Goal: Transaction & Acquisition: Purchase product/service

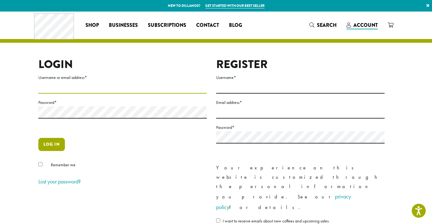
type input "**********"
click at [58, 146] on button "Log in" at bounding box center [51, 144] width 27 height 13
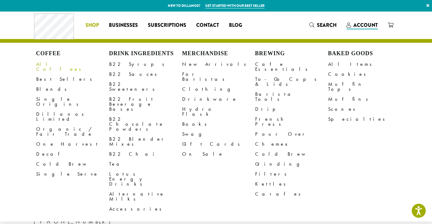
click at [51, 64] on link "All Coffees" at bounding box center [72, 66] width 73 height 15
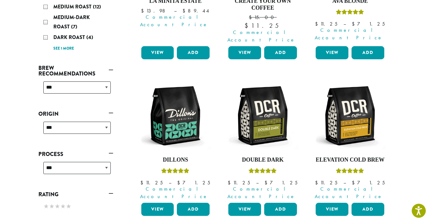
scroll to position [216, 0]
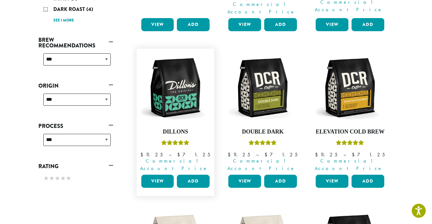
click at [166, 175] on link "View" at bounding box center [157, 181] width 33 height 13
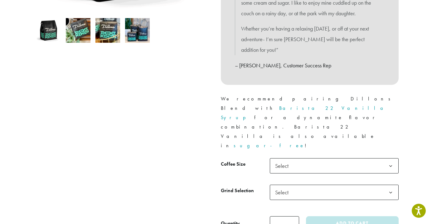
scroll to position [212, 0]
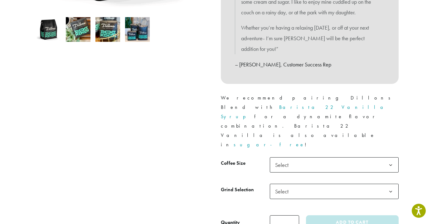
click at [295, 157] on span "Select" at bounding box center [334, 164] width 129 height 15
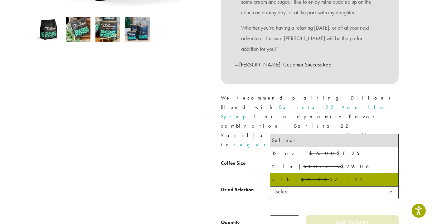
select select "**********"
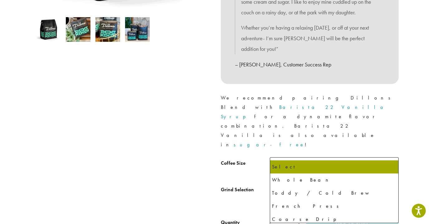
click at [302, 184] on span "Select" at bounding box center [334, 191] width 129 height 15
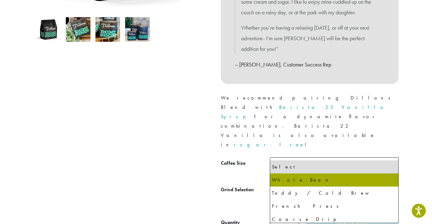
select select "**********"
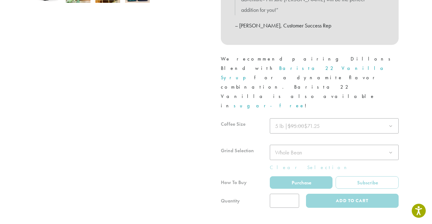
scroll to position [261, 0]
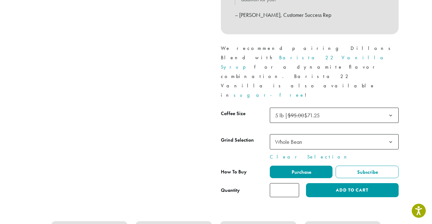
click at [291, 183] on input "*" at bounding box center [284, 190] width 29 height 14
type input "*"
click at [293, 183] on input "*" at bounding box center [284, 190] width 29 height 14
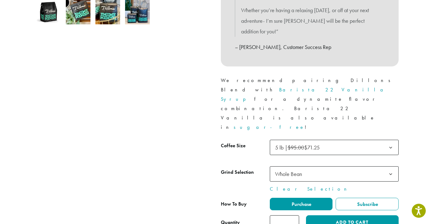
scroll to position [234, 0]
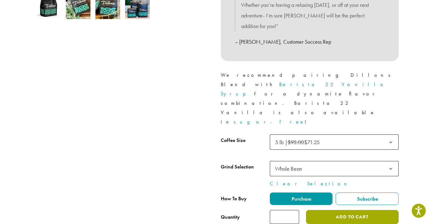
click at [355, 210] on button "Add to cart" at bounding box center [352, 217] width 92 height 14
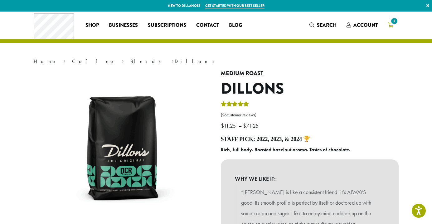
click at [392, 20] on span "2" at bounding box center [394, 21] width 8 height 8
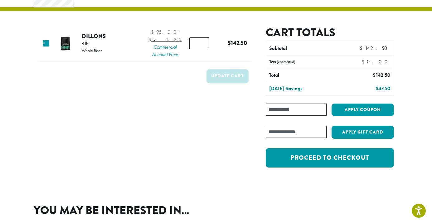
scroll to position [32, 0]
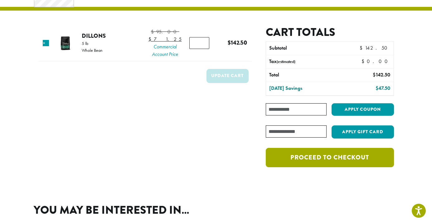
click at [320, 160] on link "Proceed to checkout" at bounding box center [330, 157] width 128 height 19
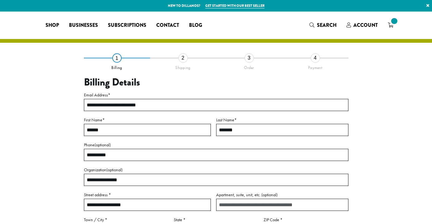
select select "**"
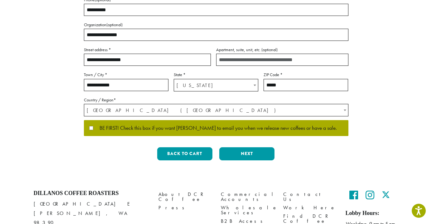
scroll to position [144, 0]
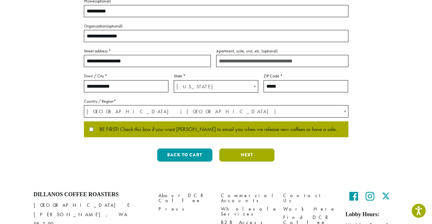
click at [249, 159] on button "Next" at bounding box center [246, 155] width 55 height 13
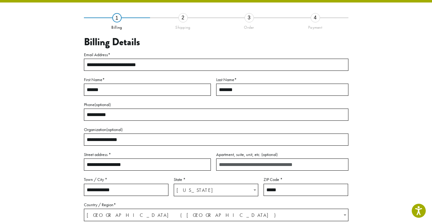
scroll to position [36, 0]
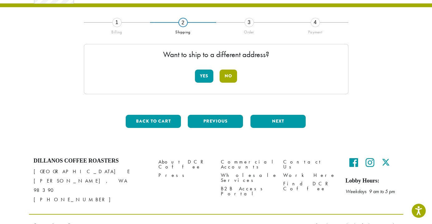
click at [231, 81] on button "No" at bounding box center [228, 76] width 17 height 13
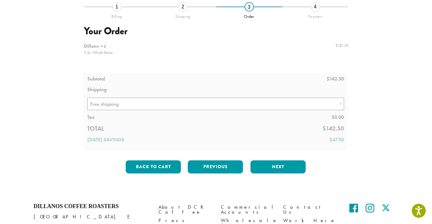
scroll to position [52, 0]
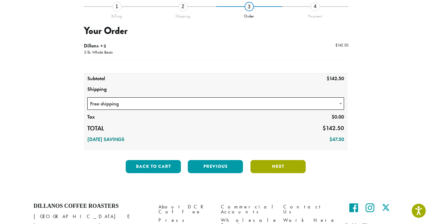
click at [270, 168] on button "Next" at bounding box center [278, 166] width 55 height 13
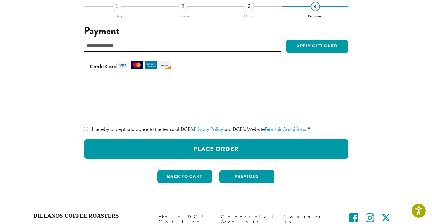
click at [93, 98] on label "• • • 2005 (expires 09/29)" at bounding box center [215, 98] width 250 height 10
click at [93, 86] on label "• • • 1003 (expires 04/30)" at bounding box center [215, 85] width 250 height 10
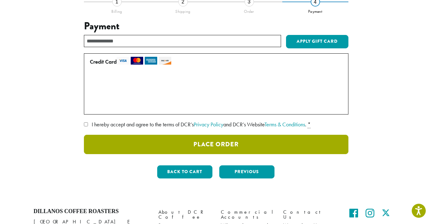
click at [220, 148] on button "Place Order" at bounding box center [216, 144] width 265 height 19
